Goal: Find specific page/section: Find specific page/section

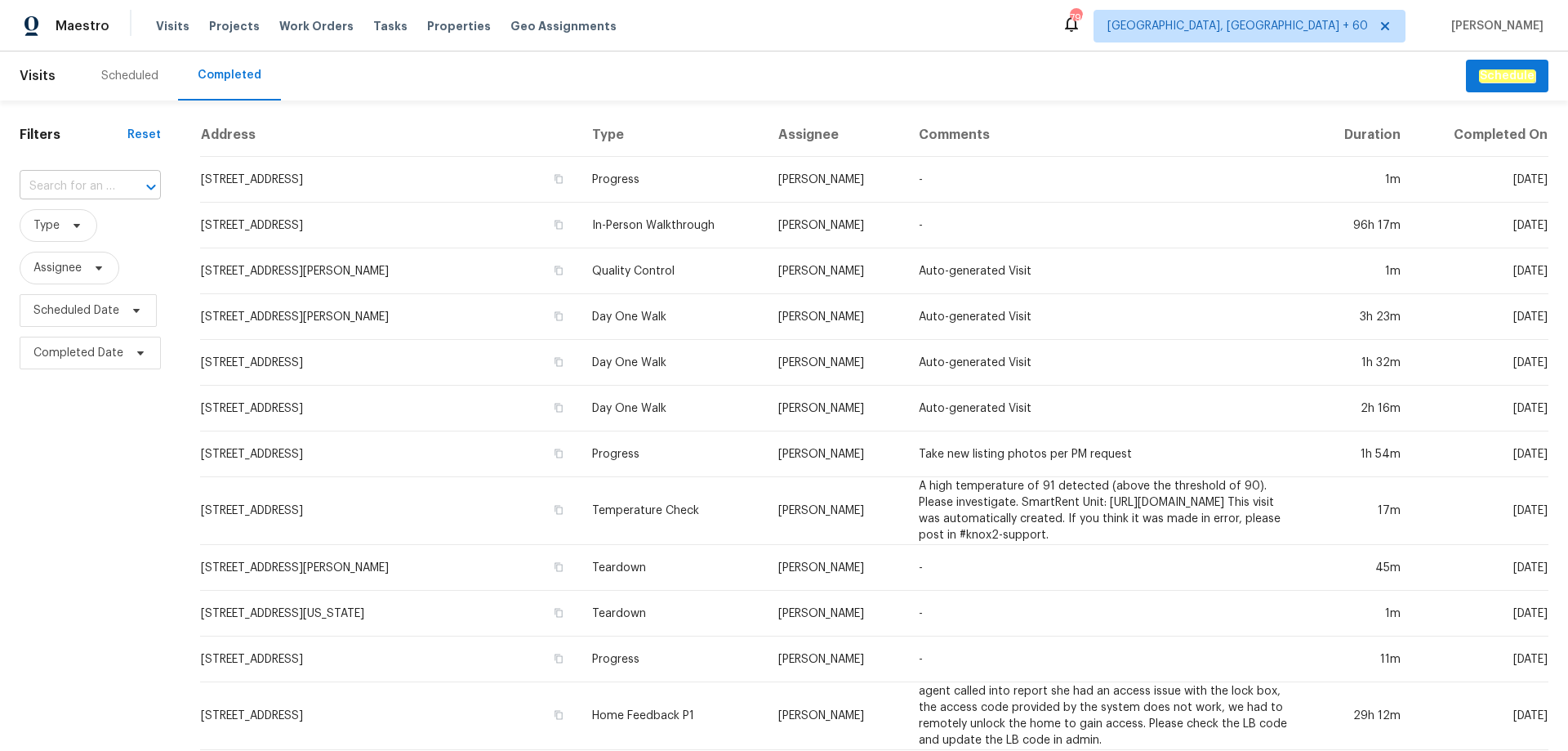
click at [92, 197] on input "text" at bounding box center [67, 186] width 96 height 25
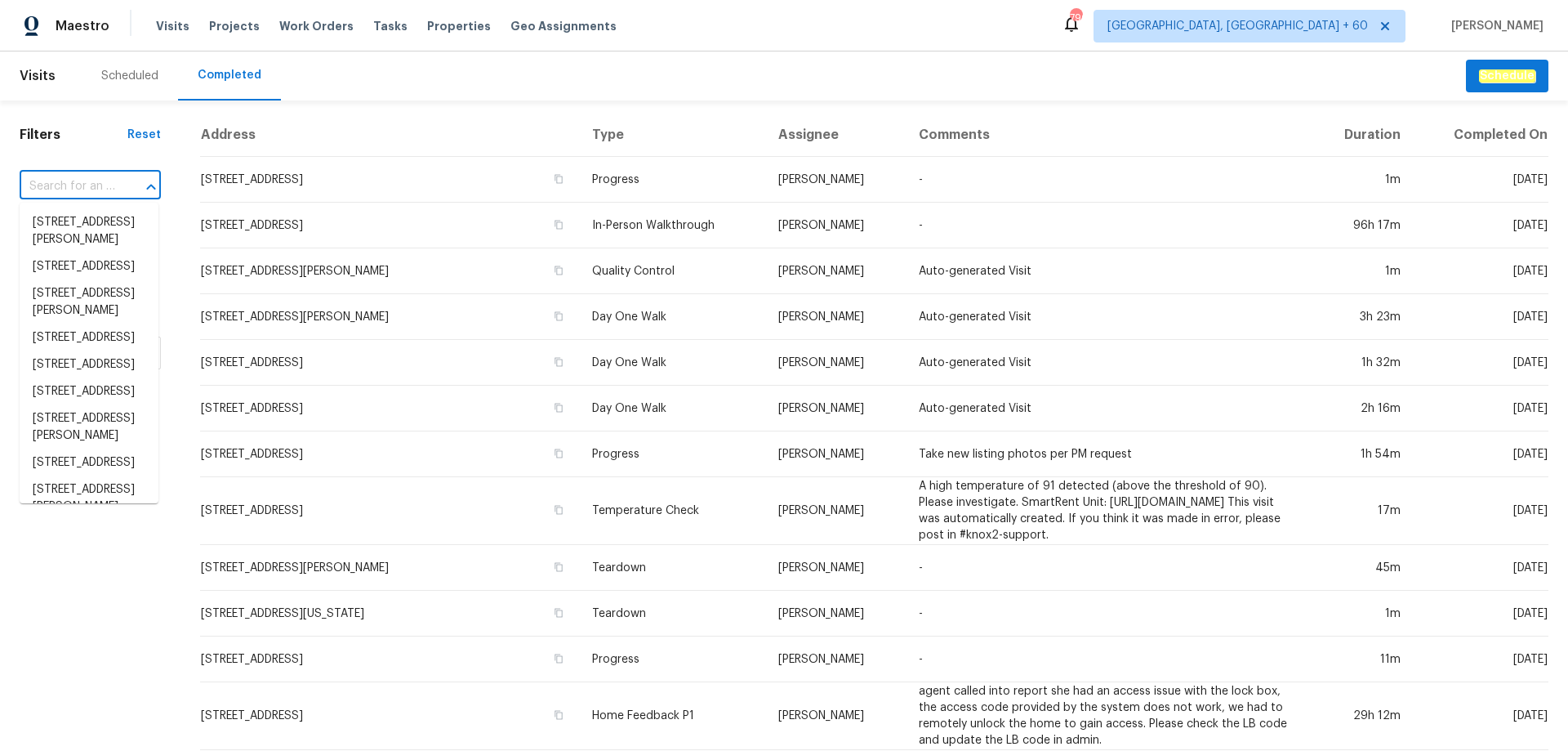
paste input "3034 Stonebridge Creek Dr, Lithonia, GA 30058"
type input "3034 Stonebridge Creek Dr, Lithonia, GA 30058"
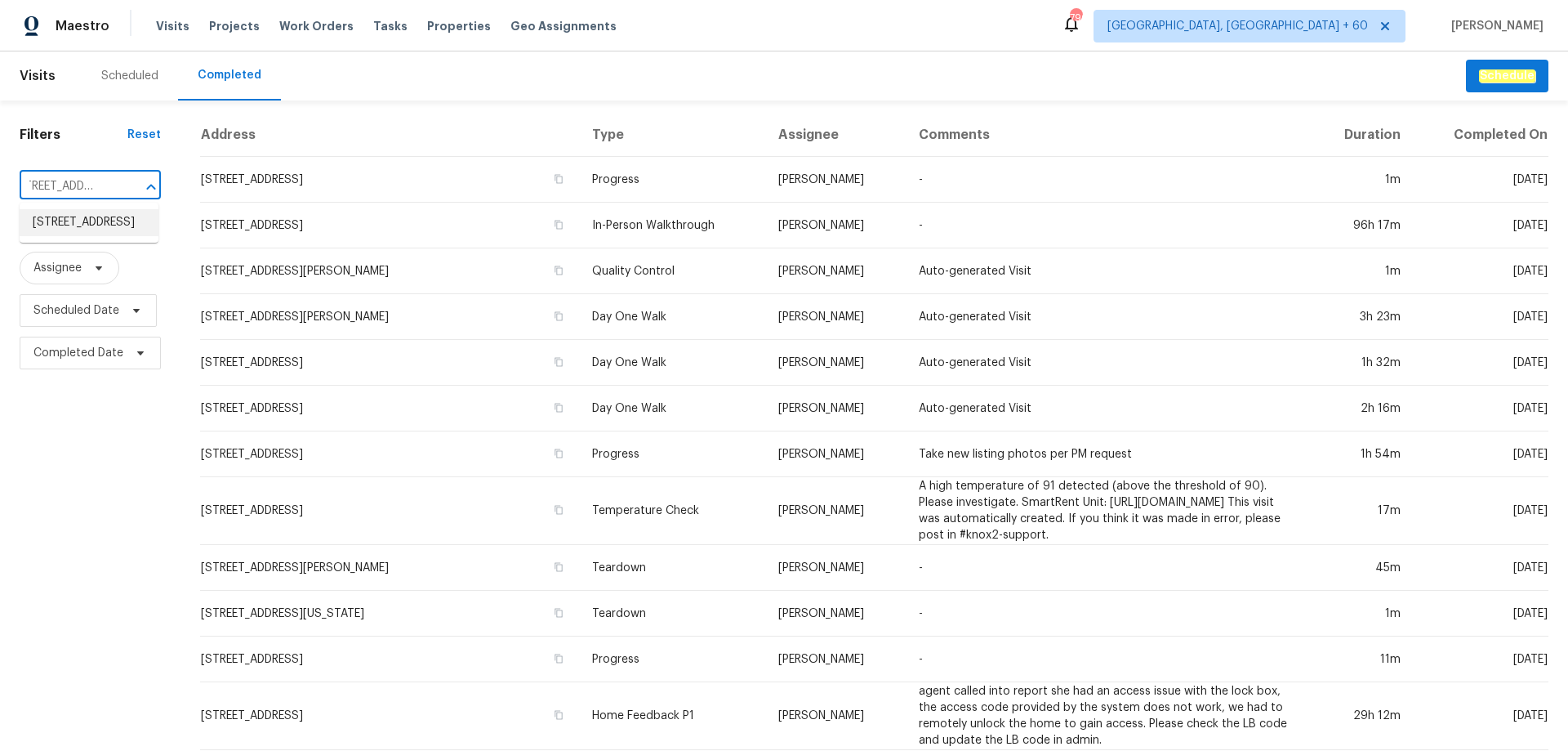
click at [88, 236] on li "3034 Stonebridge Creek Dr, Lithonia, GA 30058" at bounding box center [89, 222] width 139 height 27
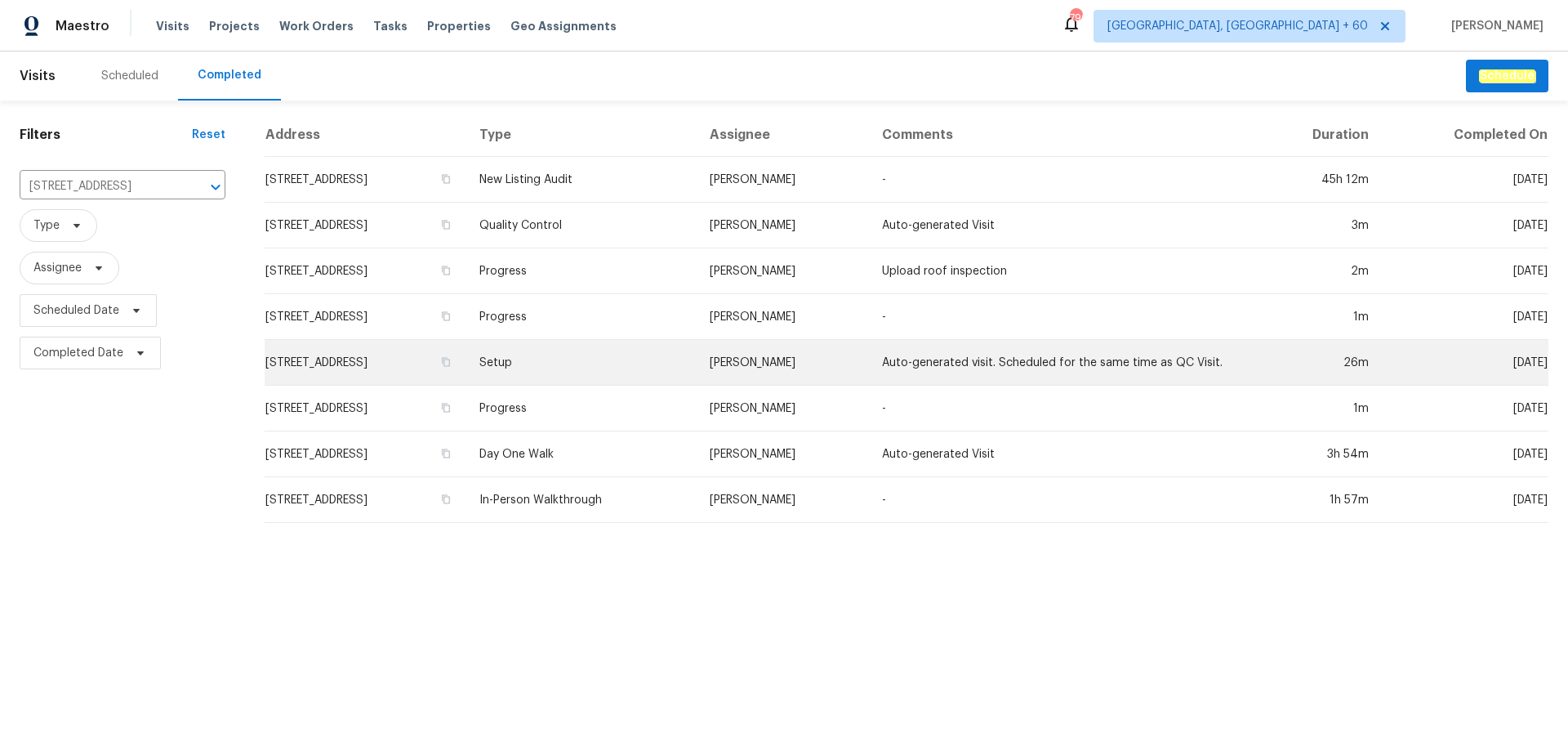
click at [652, 353] on td "Setup" at bounding box center [581, 363] width 229 height 46
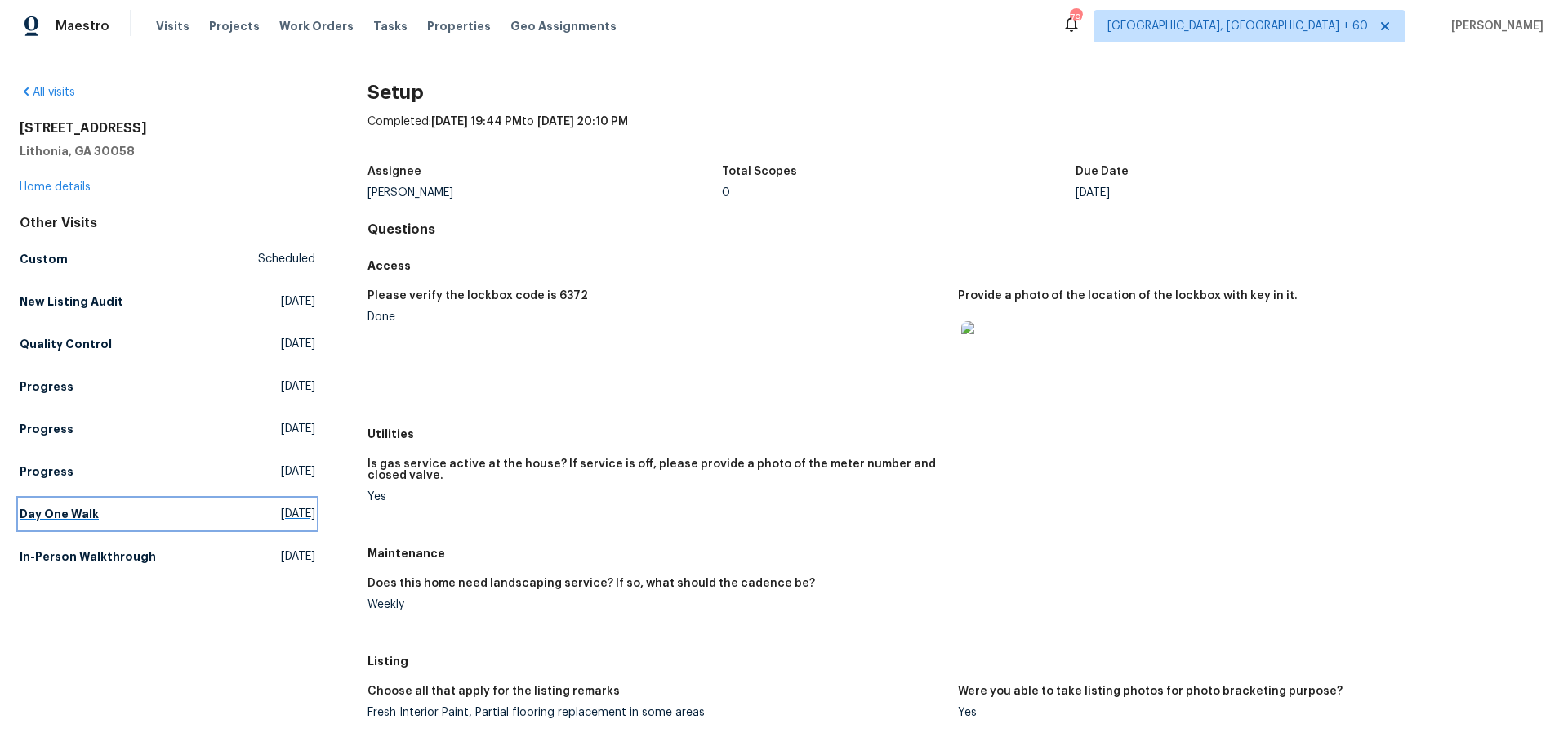
click at [87, 504] on link "Day One Walk Thu, Aug 14 2025" at bounding box center [167, 513] width 295 height 29
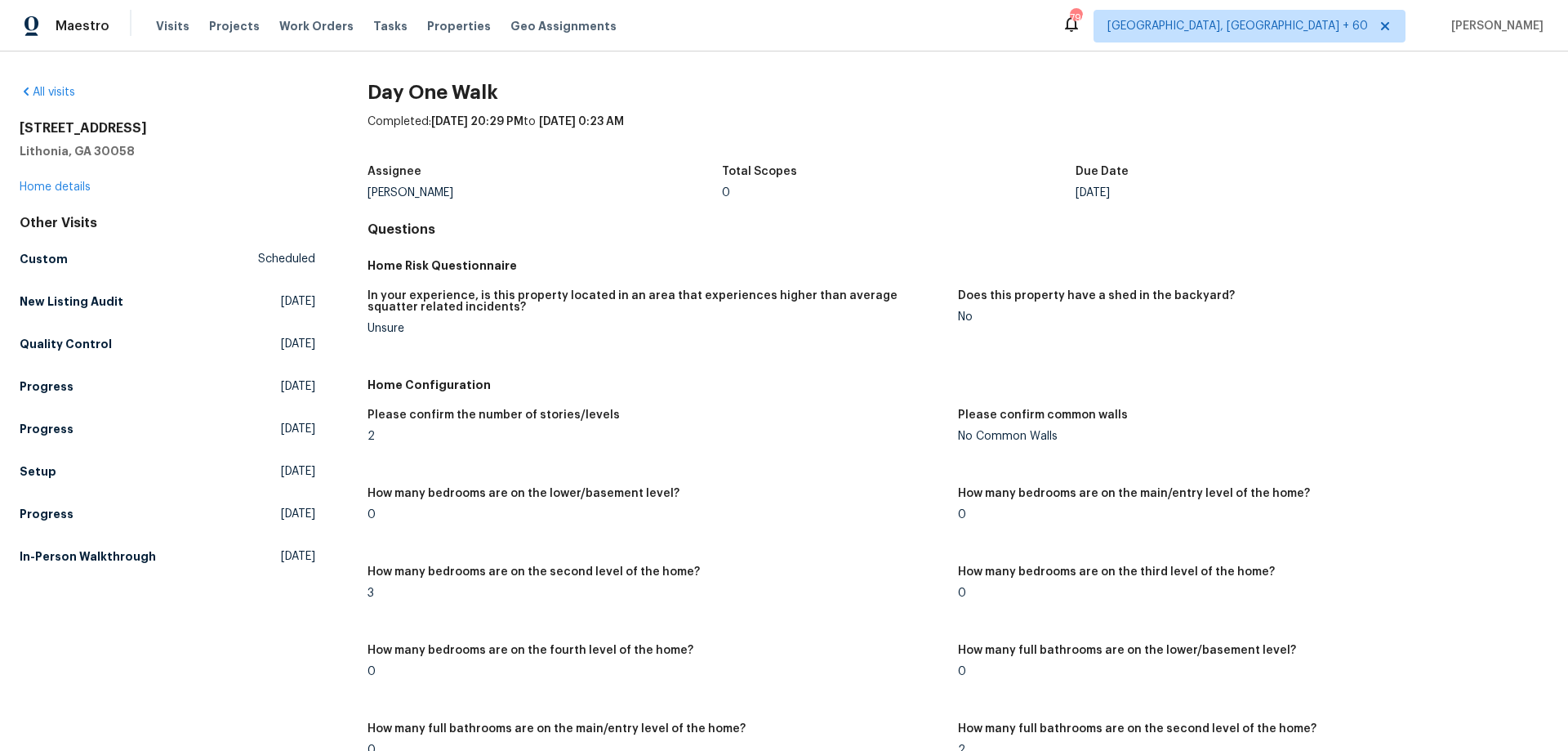
scroll to position [2279, 0]
